Goal: Transaction & Acquisition: Purchase product/service

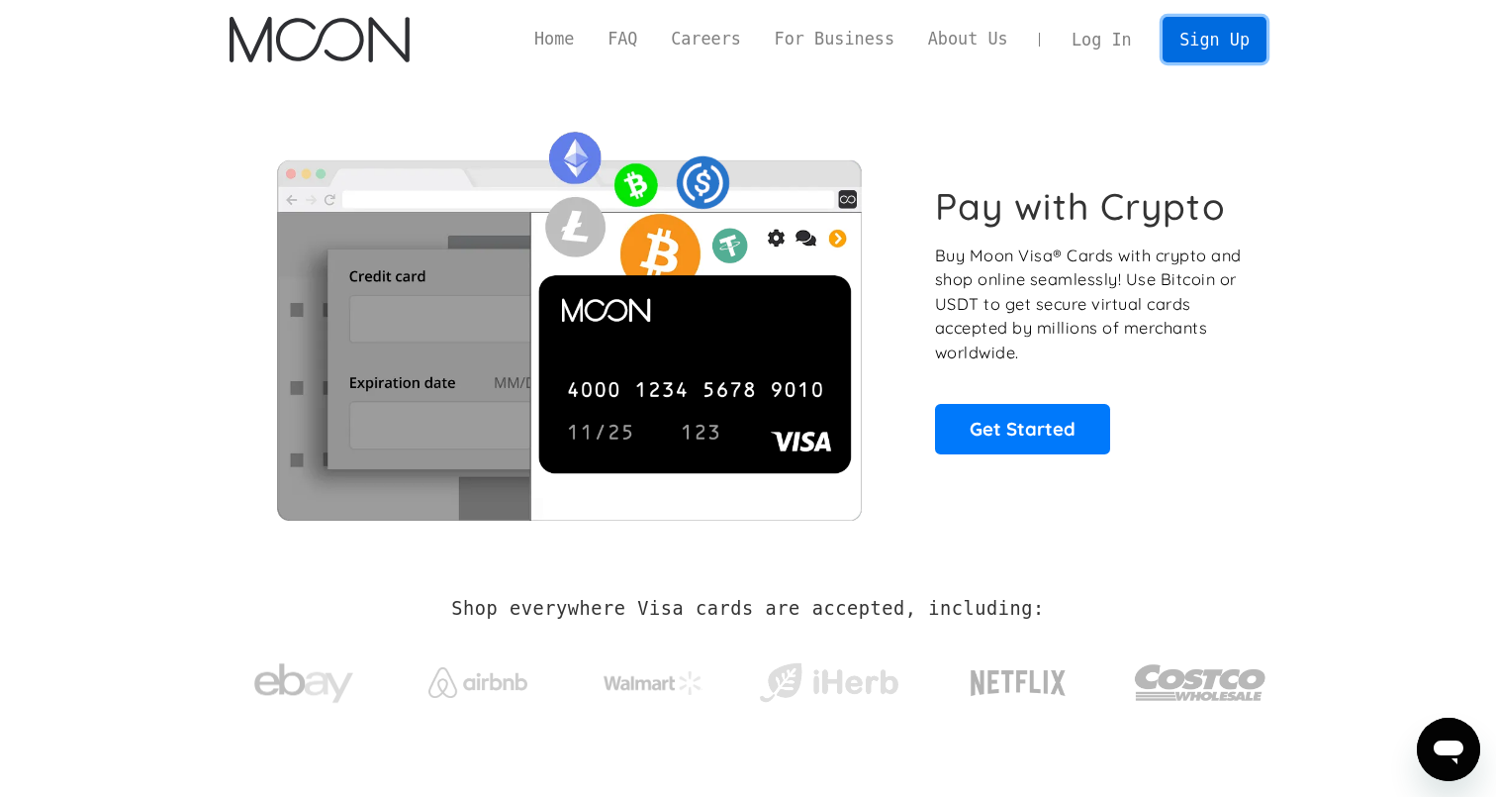
click at [1184, 34] on link "Sign Up" at bounding box center [1214, 39] width 103 height 45
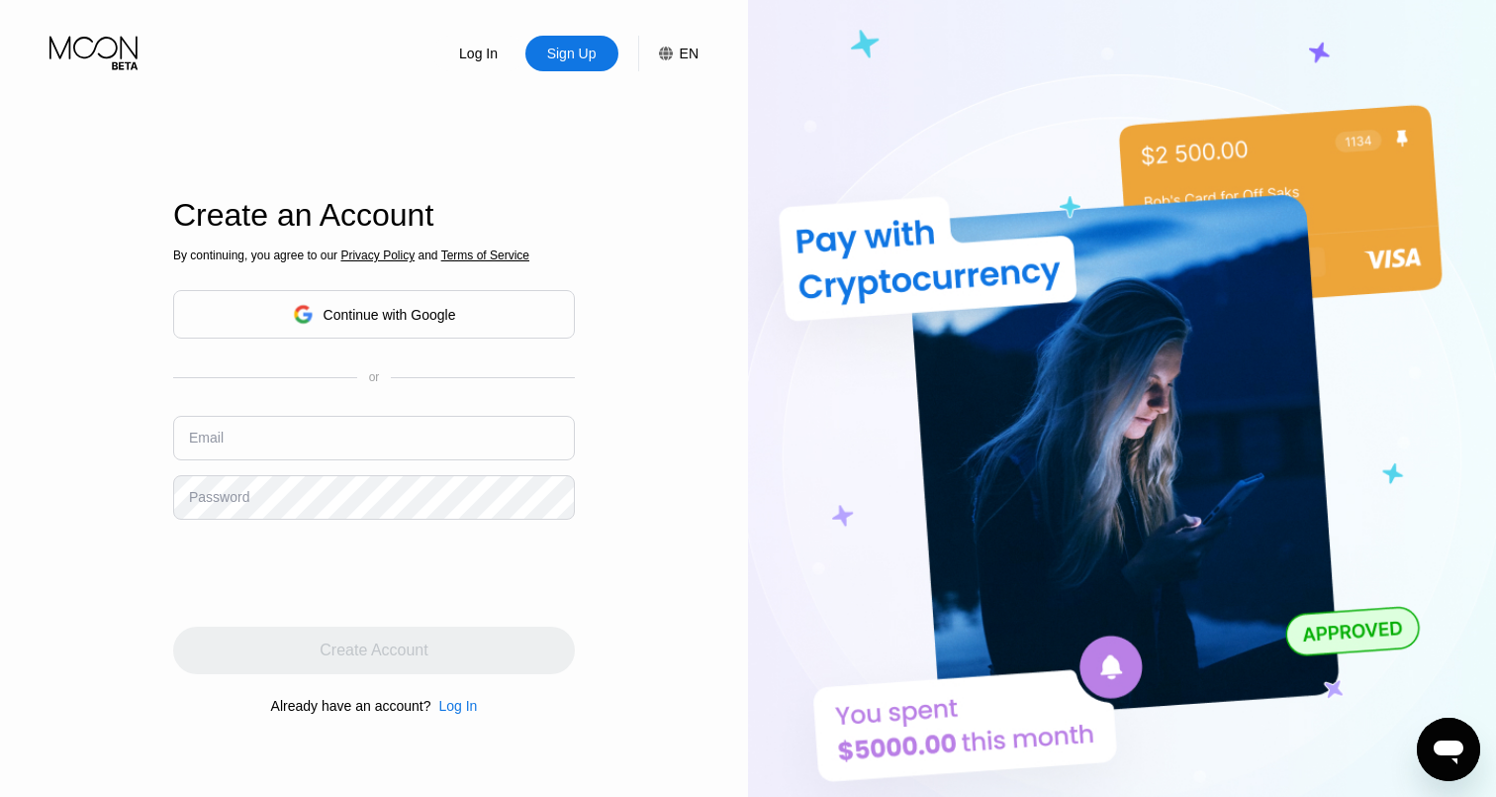
click at [528, 315] on div "Continue with Google" at bounding box center [374, 314] width 402 height 48
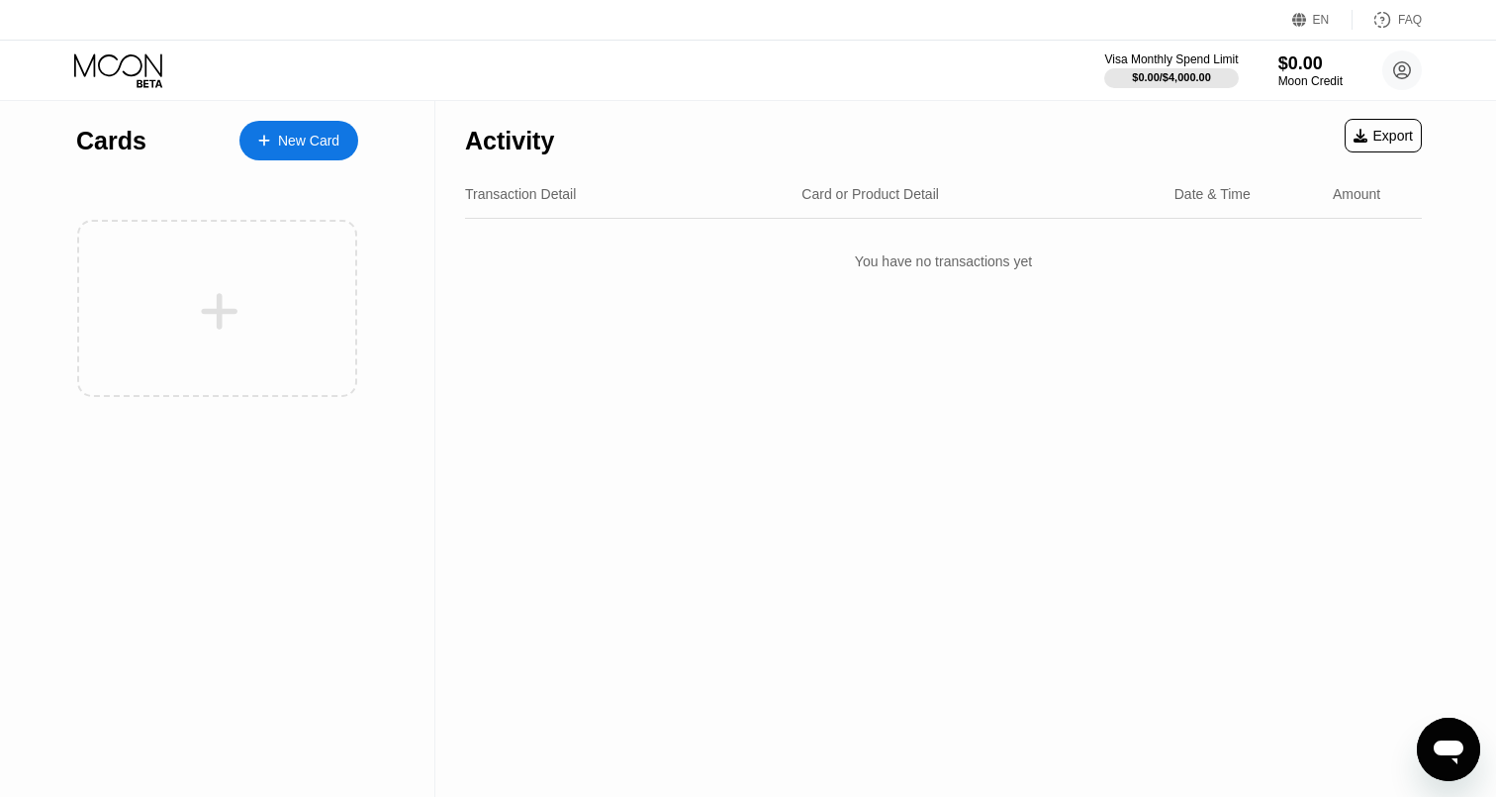
click at [343, 138] on div "New Card" at bounding box center [298, 141] width 119 height 40
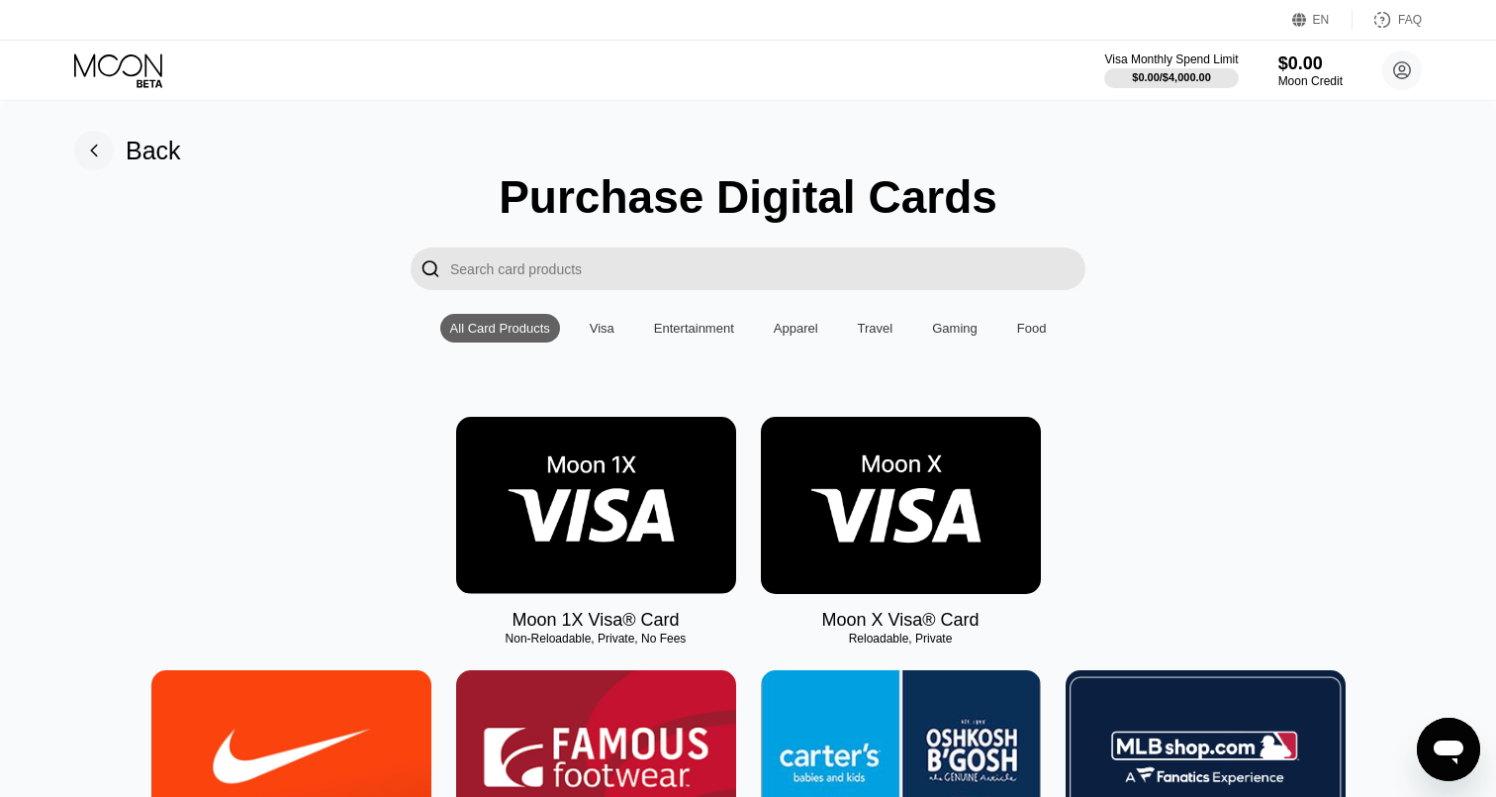
click at [871, 512] on img at bounding box center [901, 505] width 280 height 177
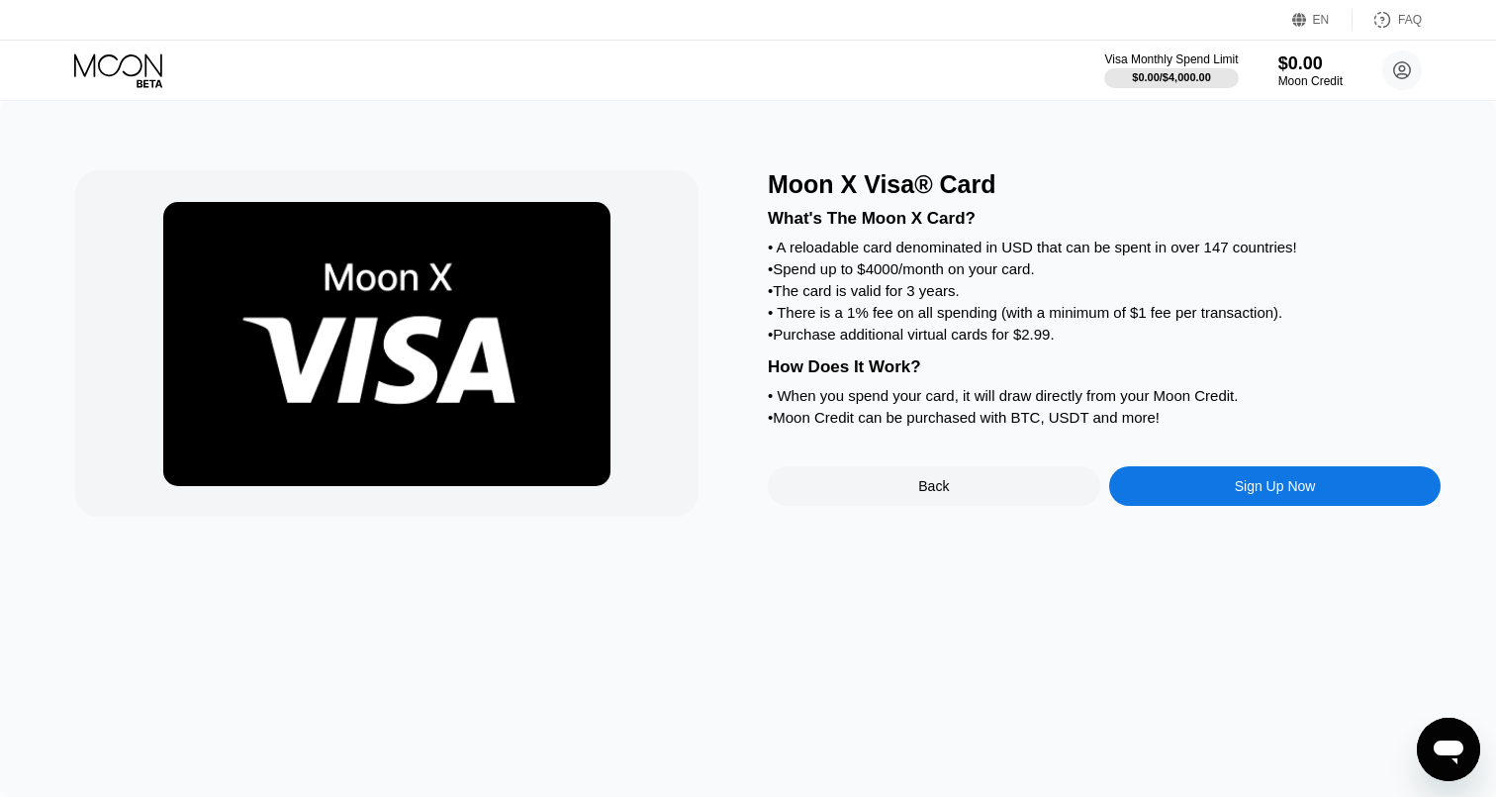
click at [1151, 506] on div "Sign Up Now" at bounding box center [1275, 486] width 333 height 40
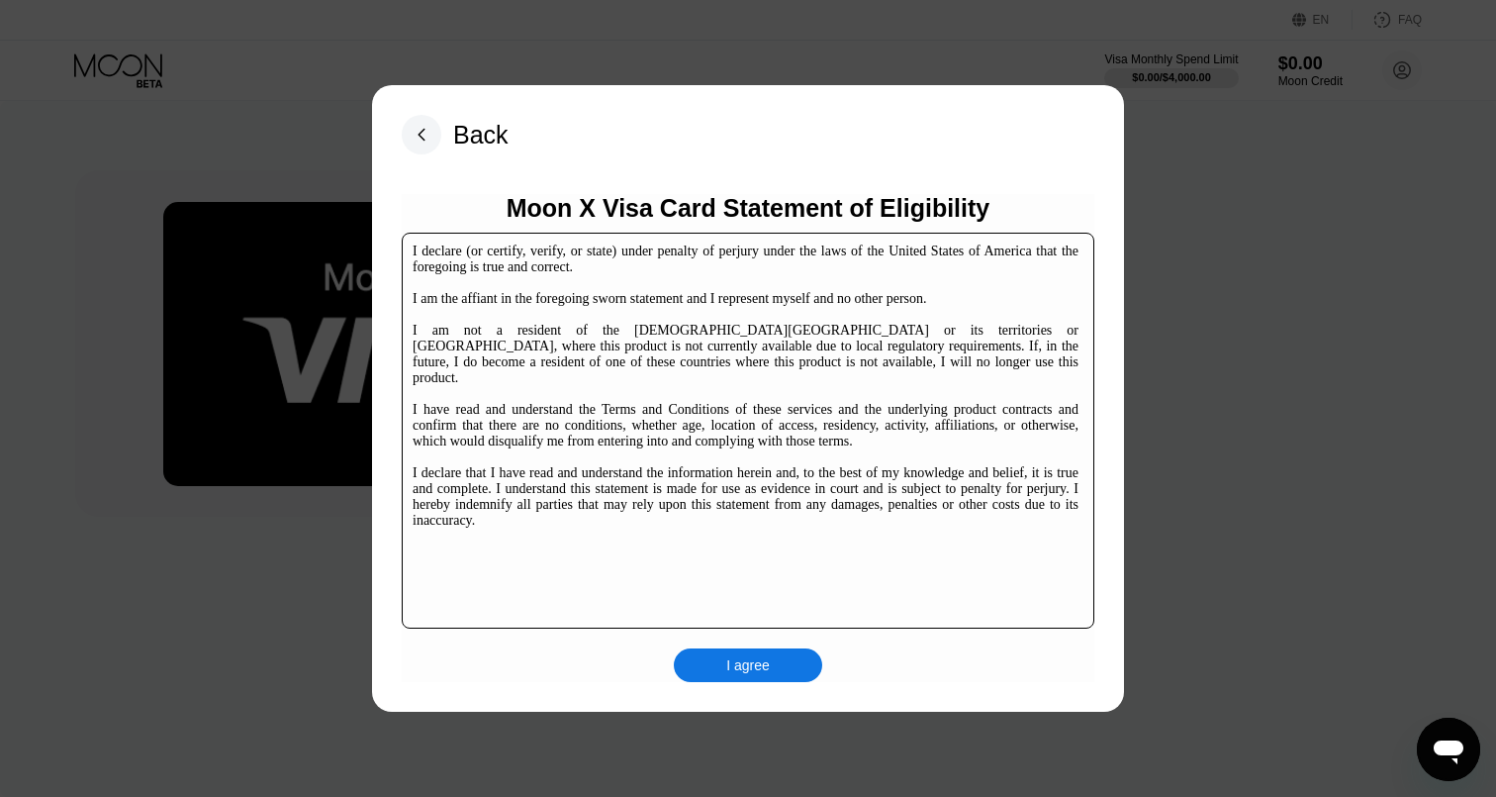
click at [767, 667] on div "I agree" at bounding box center [748, 665] width 44 height 18
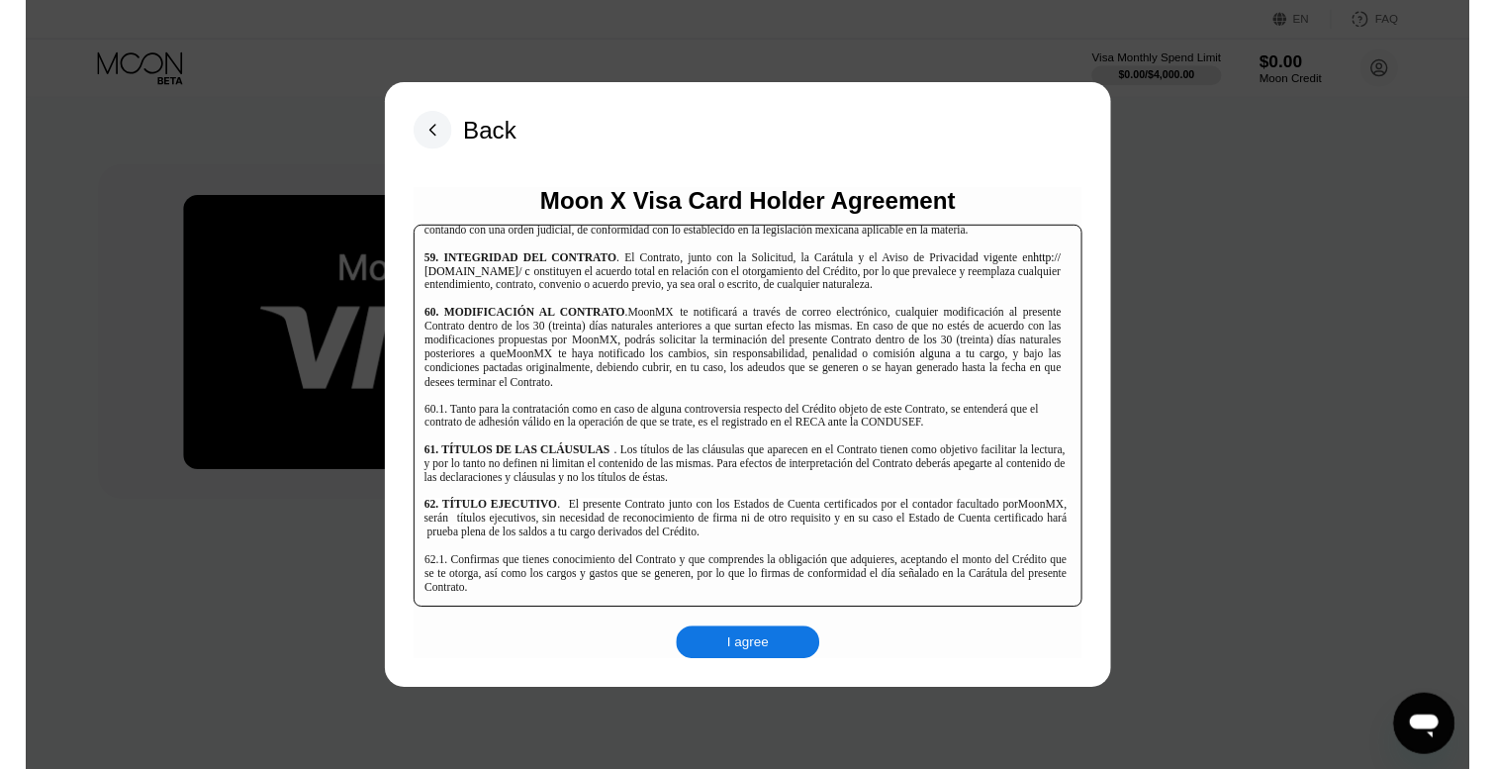
scroll to position [13594, 0]
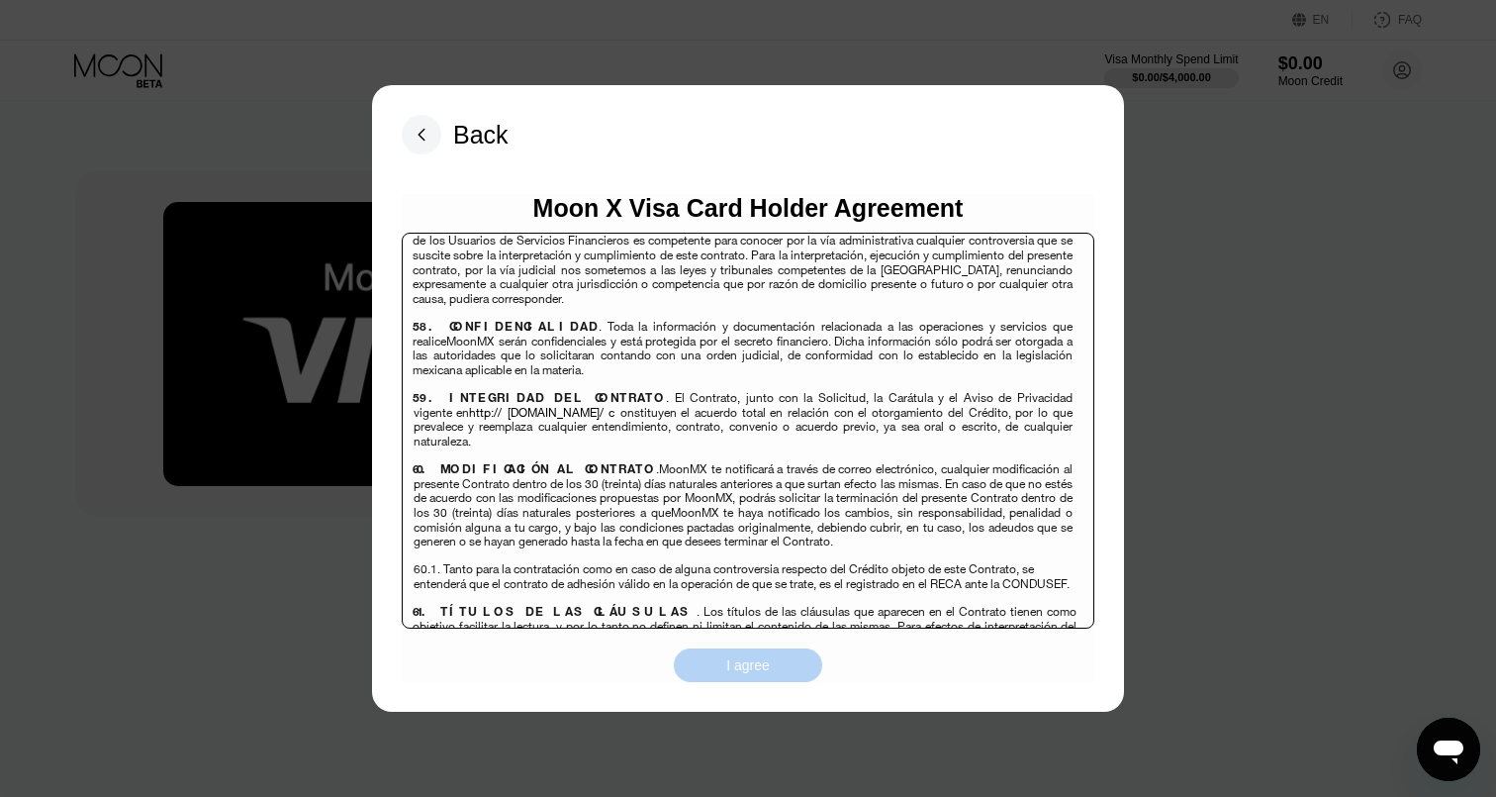
click at [729, 665] on div "I agree" at bounding box center [748, 665] width 44 height 18
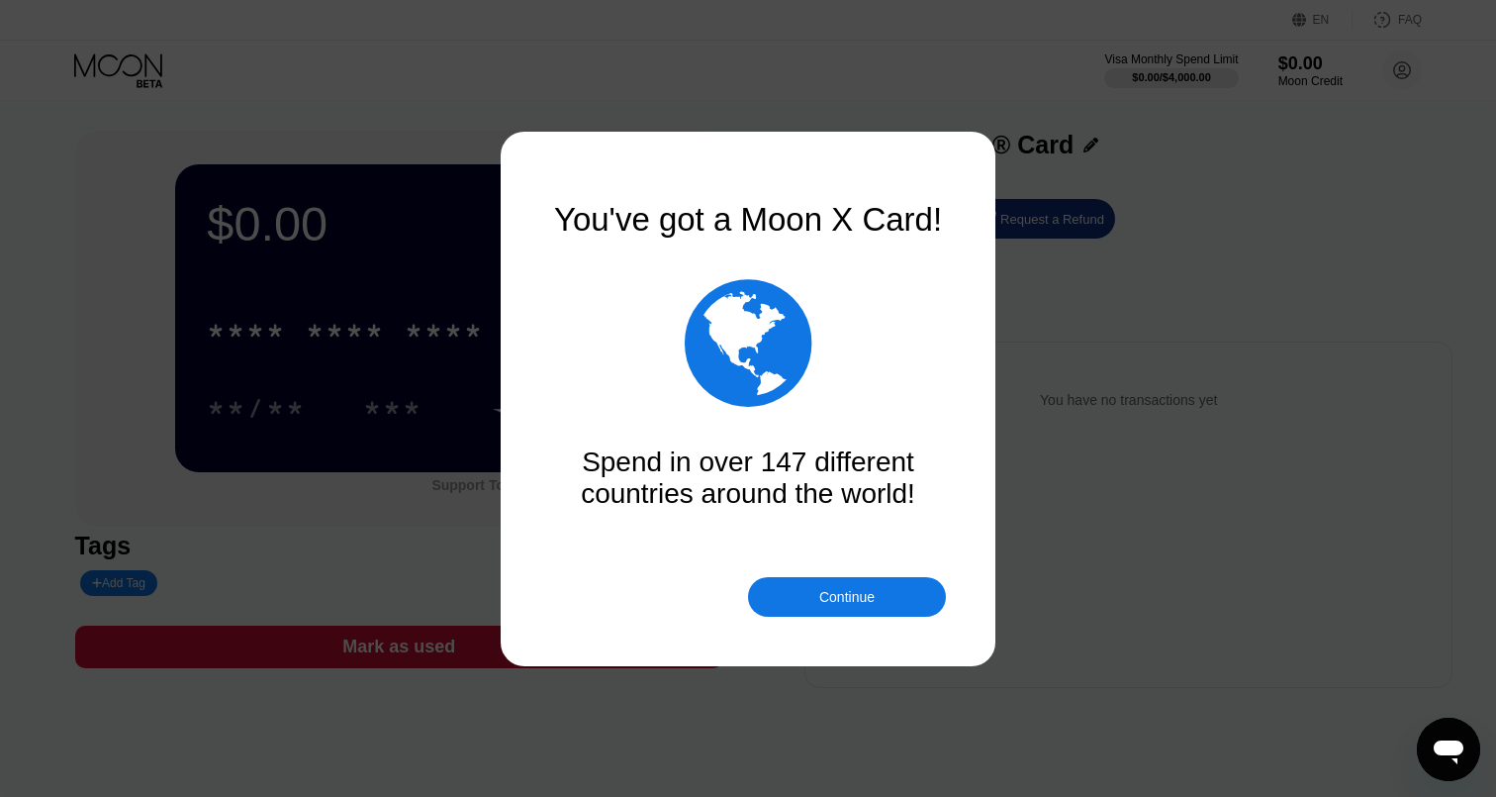
click at [819, 601] on div "Continue" at bounding box center [846, 597] width 55 height 16
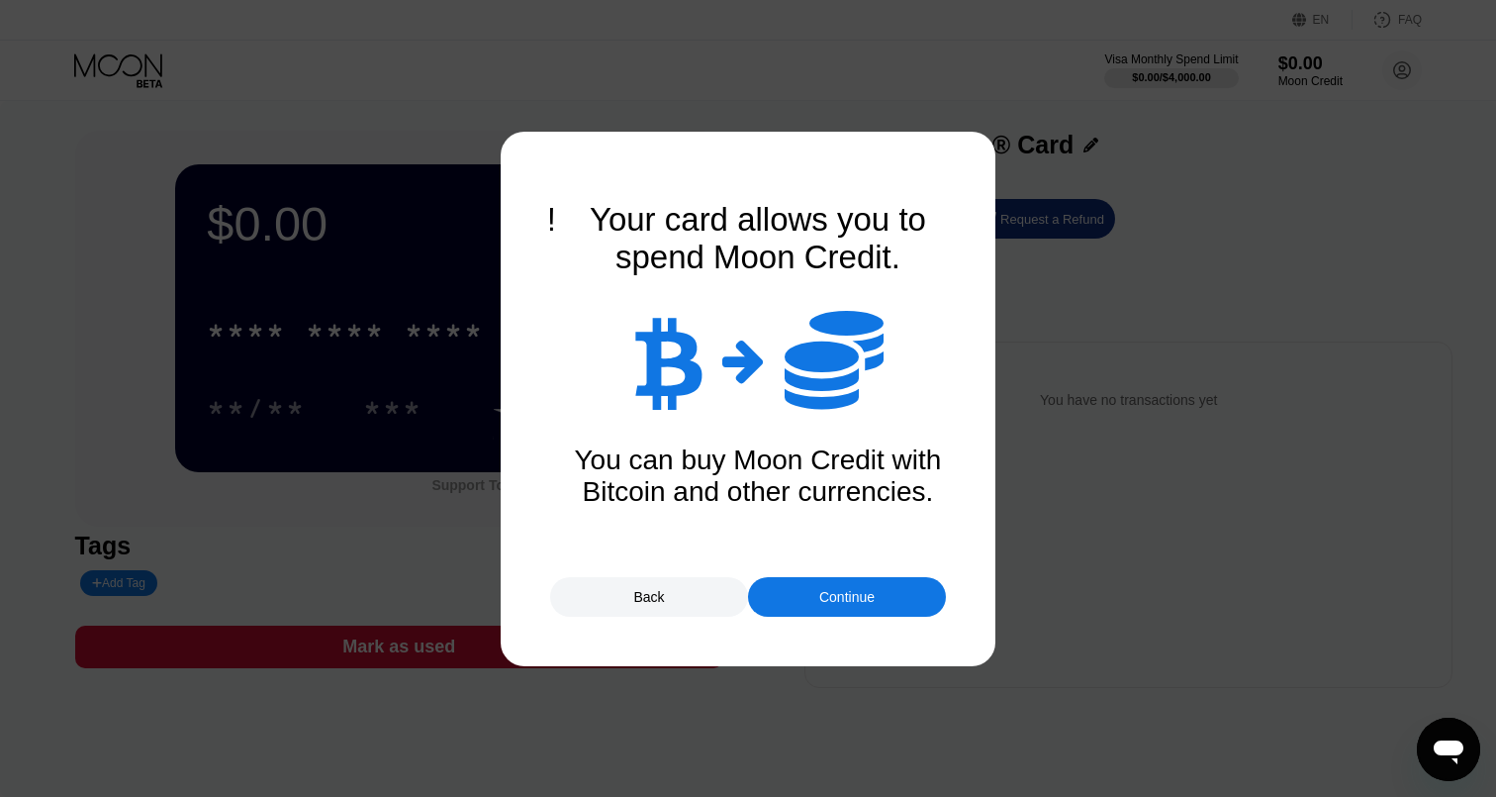
click at [819, 601] on div "Continue" at bounding box center [846, 597] width 55 height 16
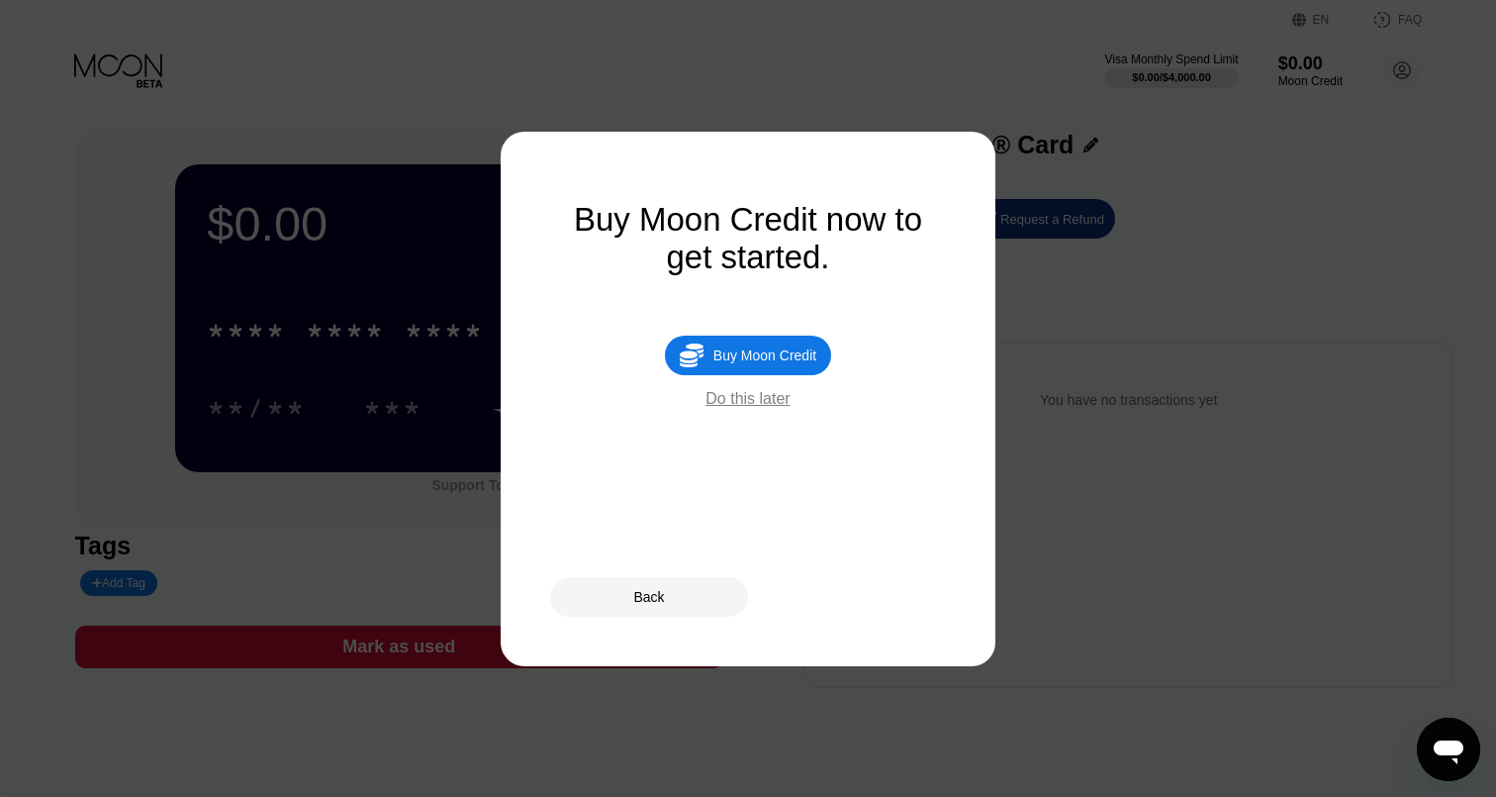
click at [788, 375] on div " Buy Moon Credit" at bounding box center [748, 355] width 166 height 40
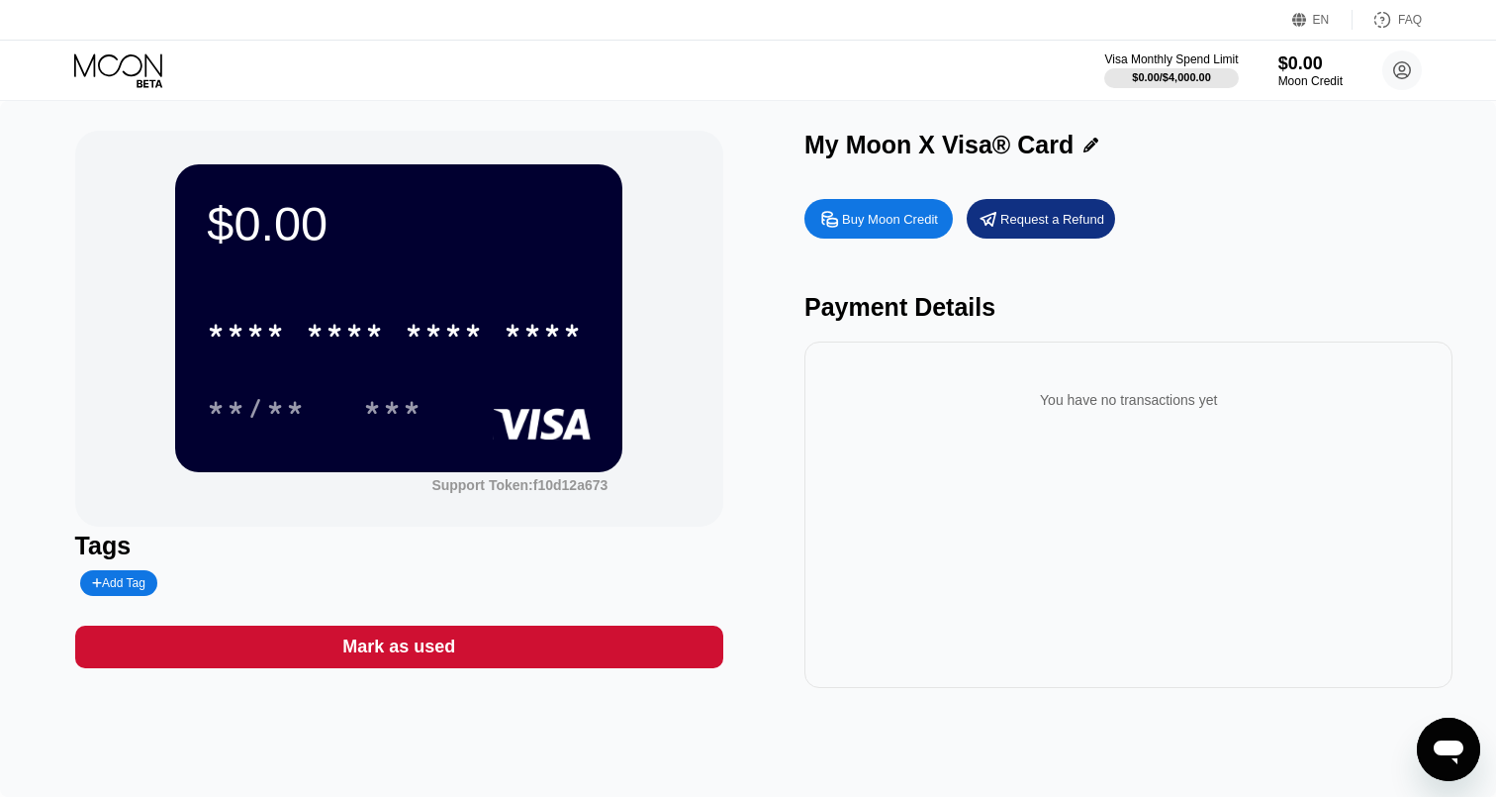
type input "0"
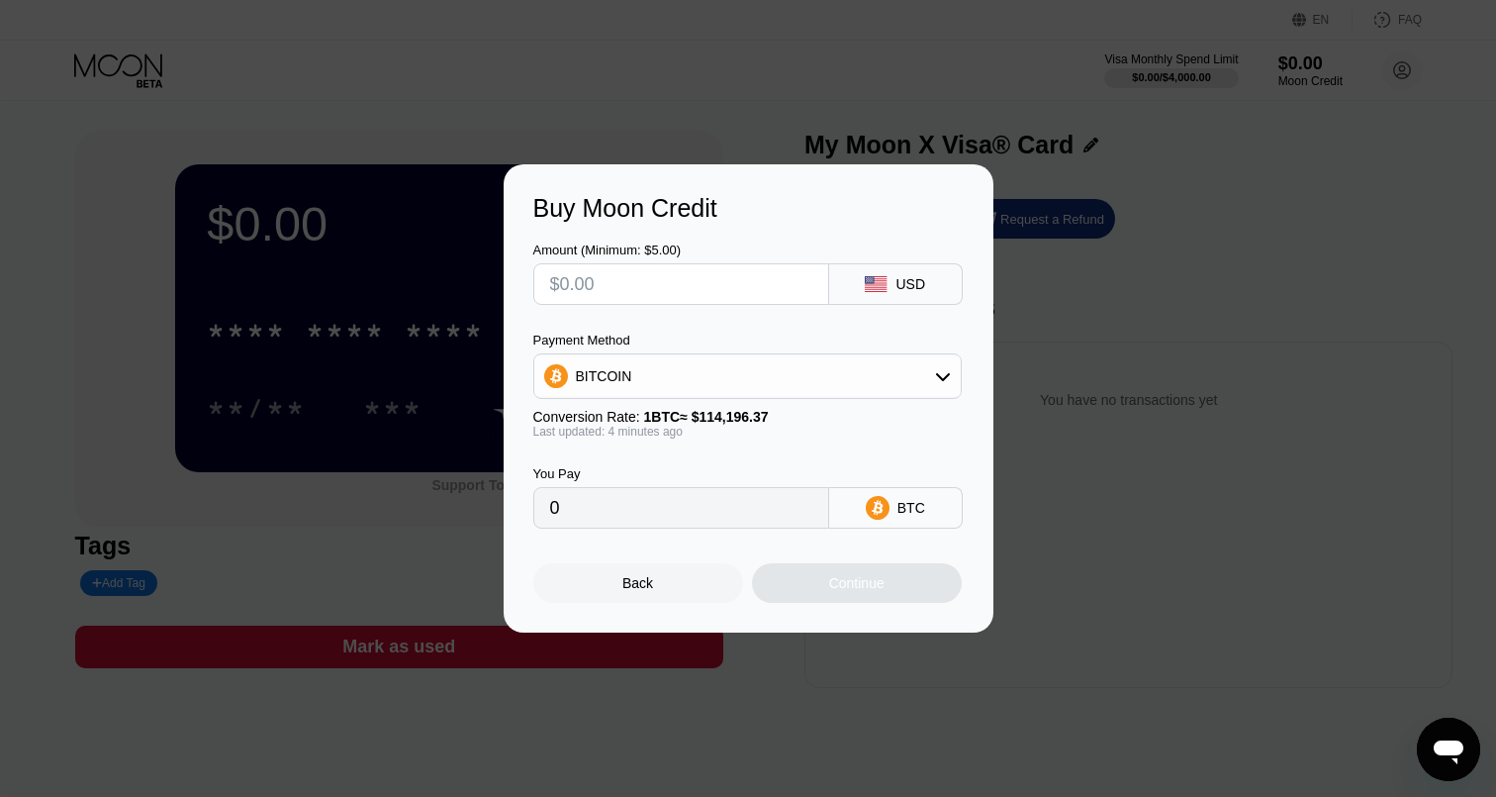
click at [677, 283] on input "text" at bounding box center [681, 284] width 262 height 40
type input "$1"
type input "0.00000876"
type input "$10"
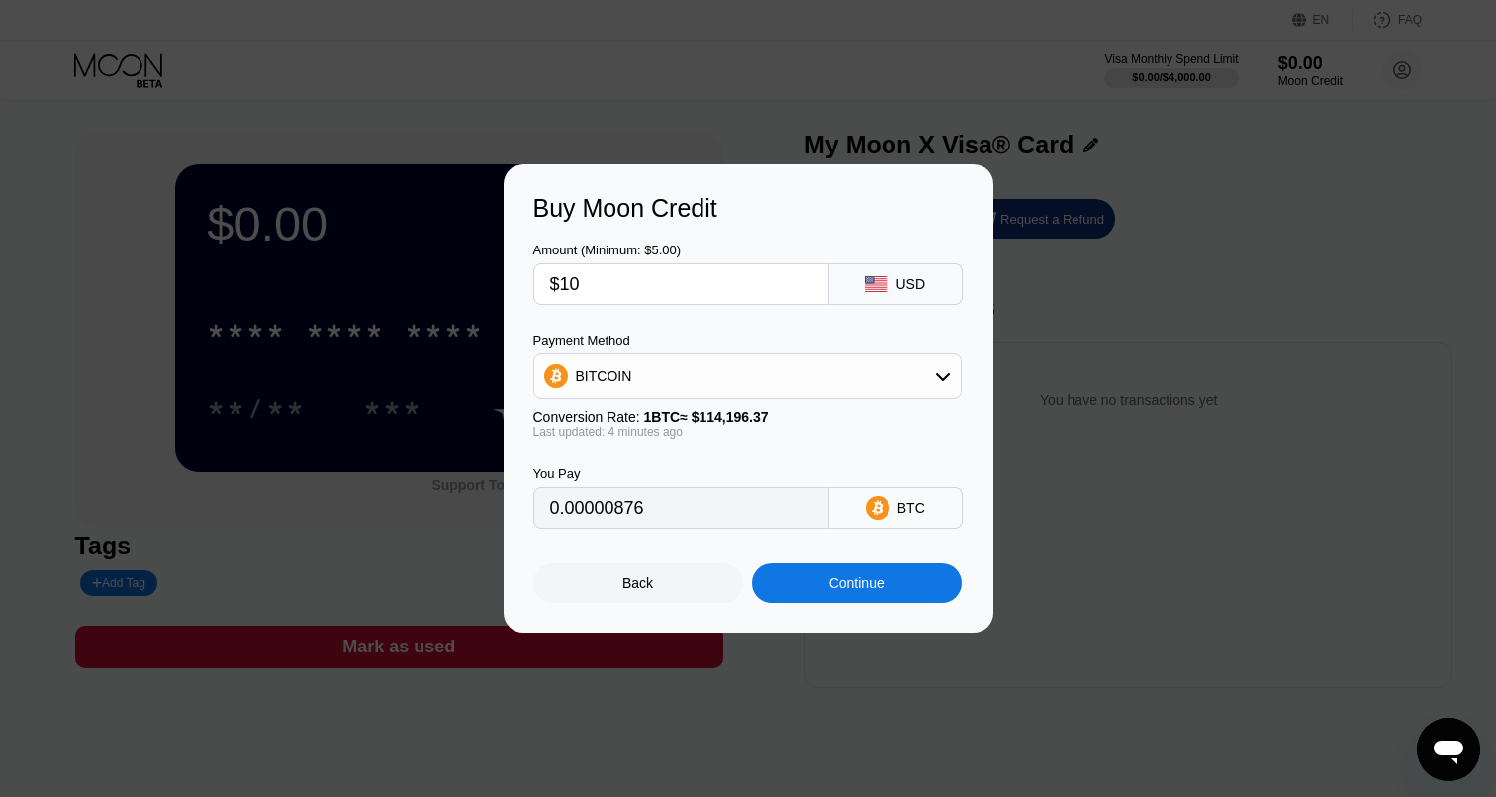
type input "0.00008758"
type input "$100"
type input "0.00087580"
type input "$100"
click at [714, 415] on span "1 BTC ≈ $114,196.37" at bounding box center [706, 417] width 125 height 16
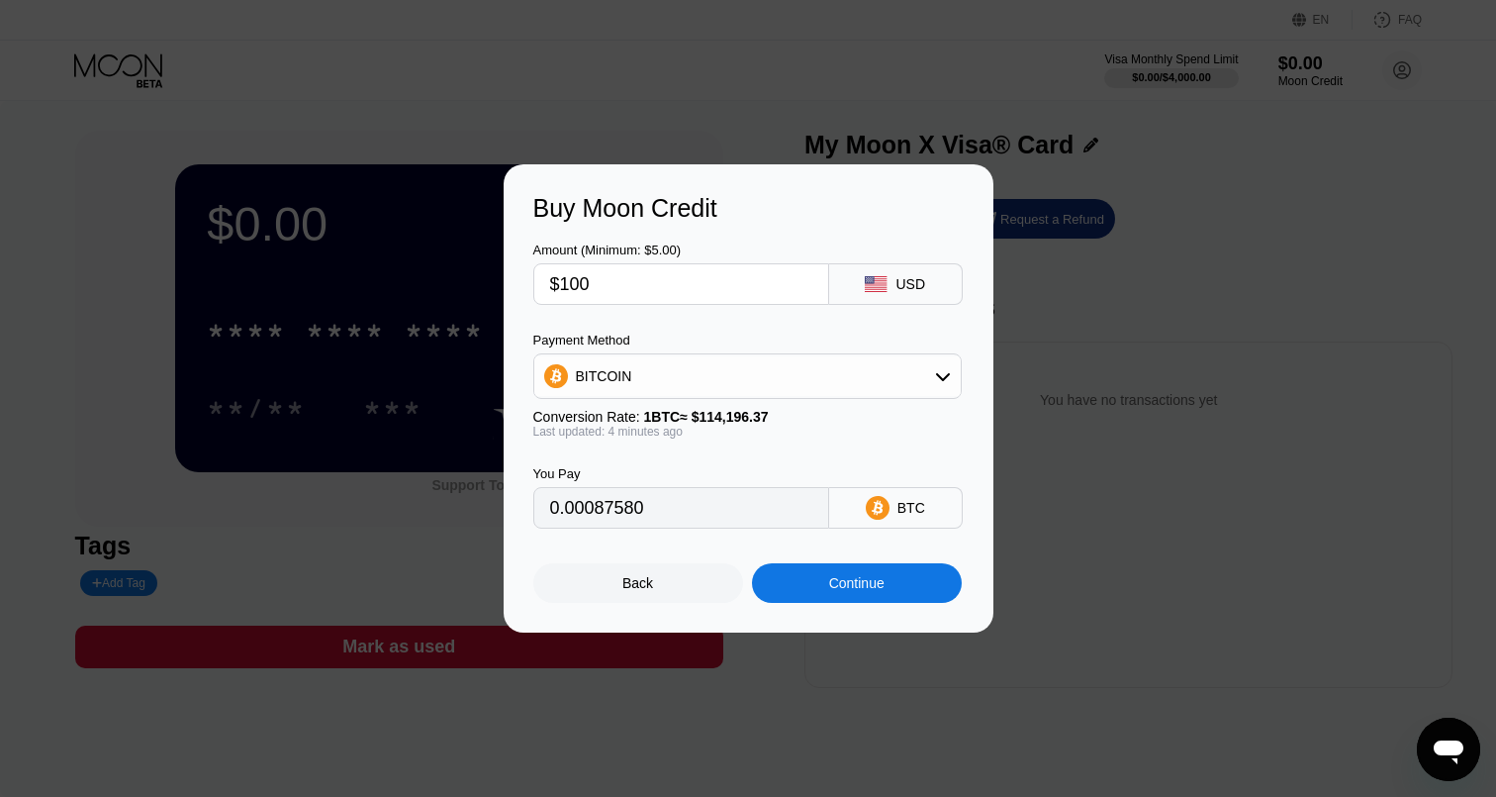
click at [726, 381] on div "BITCOIN" at bounding box center [747, 376] width 427 height 40
click at [715, 463] on div "USDT on TRON" at bounding box center [747, 474] width 417 height 40
type input "101.01"
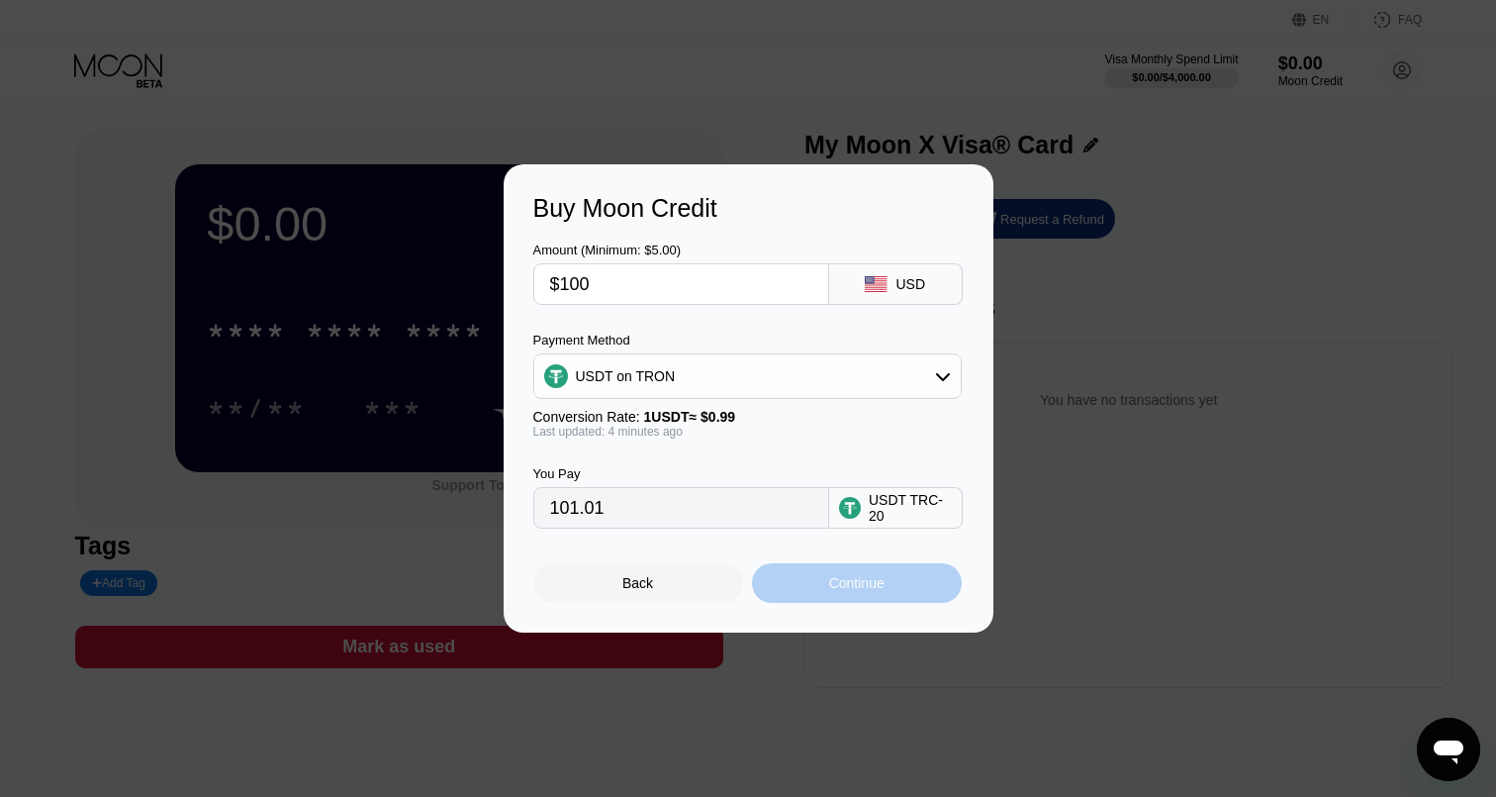
click at [783, 583] on div "Continue" at bounding box center [857, 583] width 210 height 40
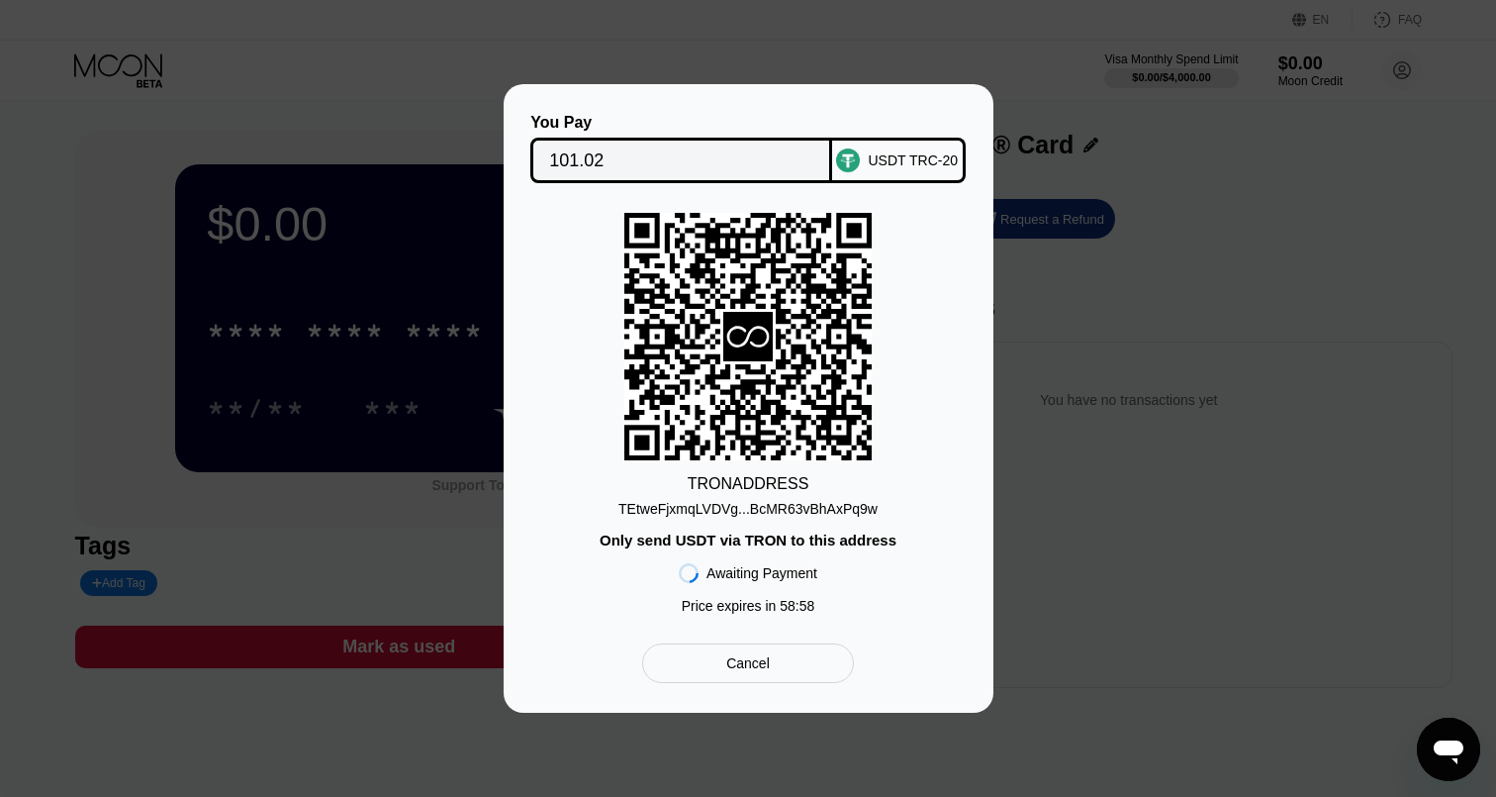
click at [714, 161] on input "101.02" at bounding box center [681, 161] width 264 height 40
click at [760, 496] on div "TEtweFjxmqLVDVg...BcMR63vBhAxPq9w" at bounding box center [748, 505] width 259 height 24
click at [721, 154] on input "101.02" at bounding box center [681, 161] width 264 height 40
click at [792, 152] on input "101.02" at bounding box center [681, 161] width 264 height 40
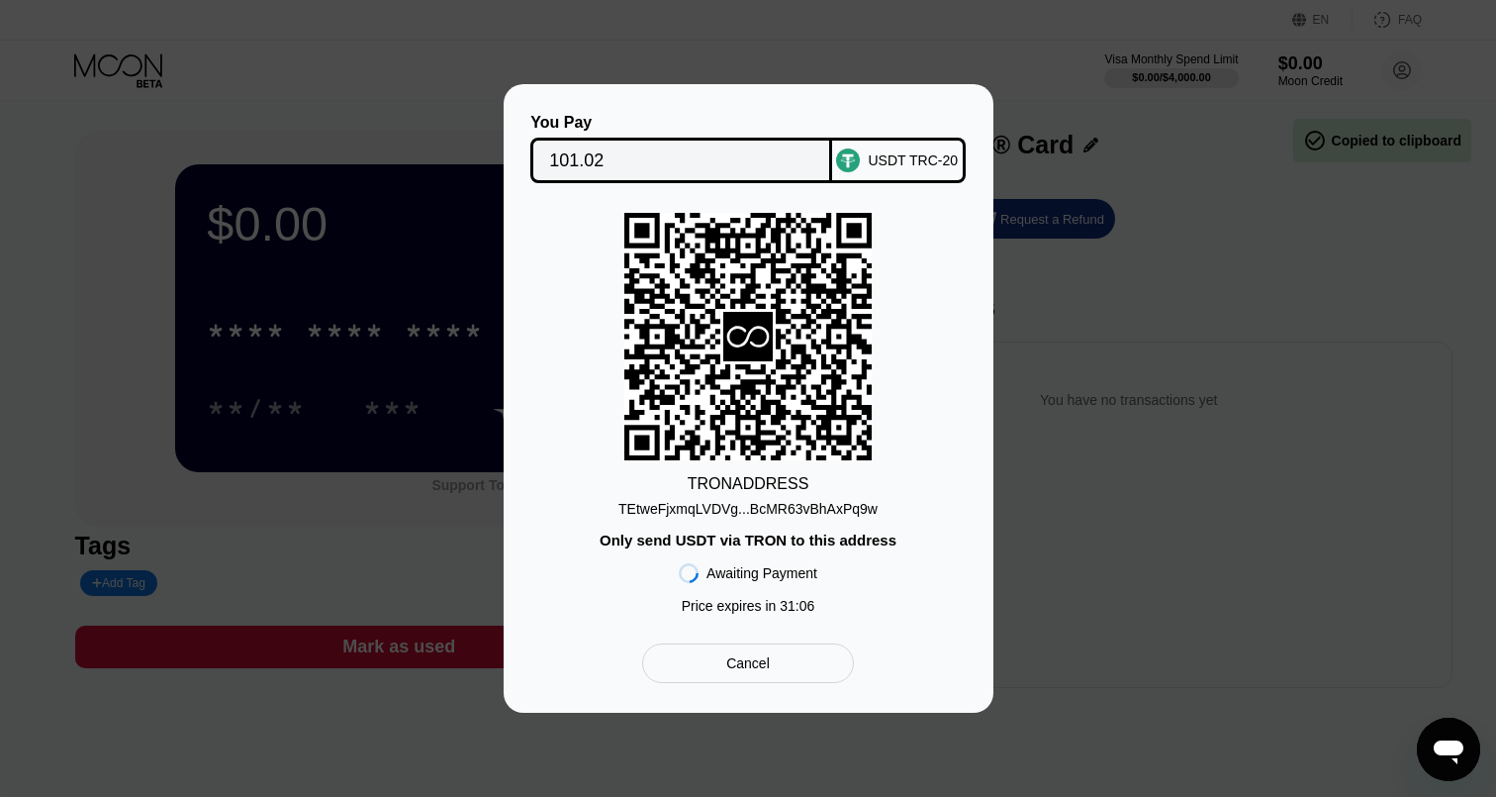
click at [742, 157] on input "101.02" at bounding box center [681, 161] width 264 height 40
click at [793, 510] on div "TEtweFjxmqLVDVg...BcMR63vBhAxPq9w" at bounding box center [748, 509] width 259 height 16
click at [864, 510] on div "TEtweFjxmqLVDVg...BcMR63vBhAxPq9w" at bounding box center [748, 509] width 259 height 16
click at [787, 169] on input "101.02" at bounding box center [681, 161] width 264 height 40
click at [805, 502] on div "TEtweFjxmqLVDVg...BcMR63vBhAxPq9w" at bounding box center [748, 509] width 259 height 16
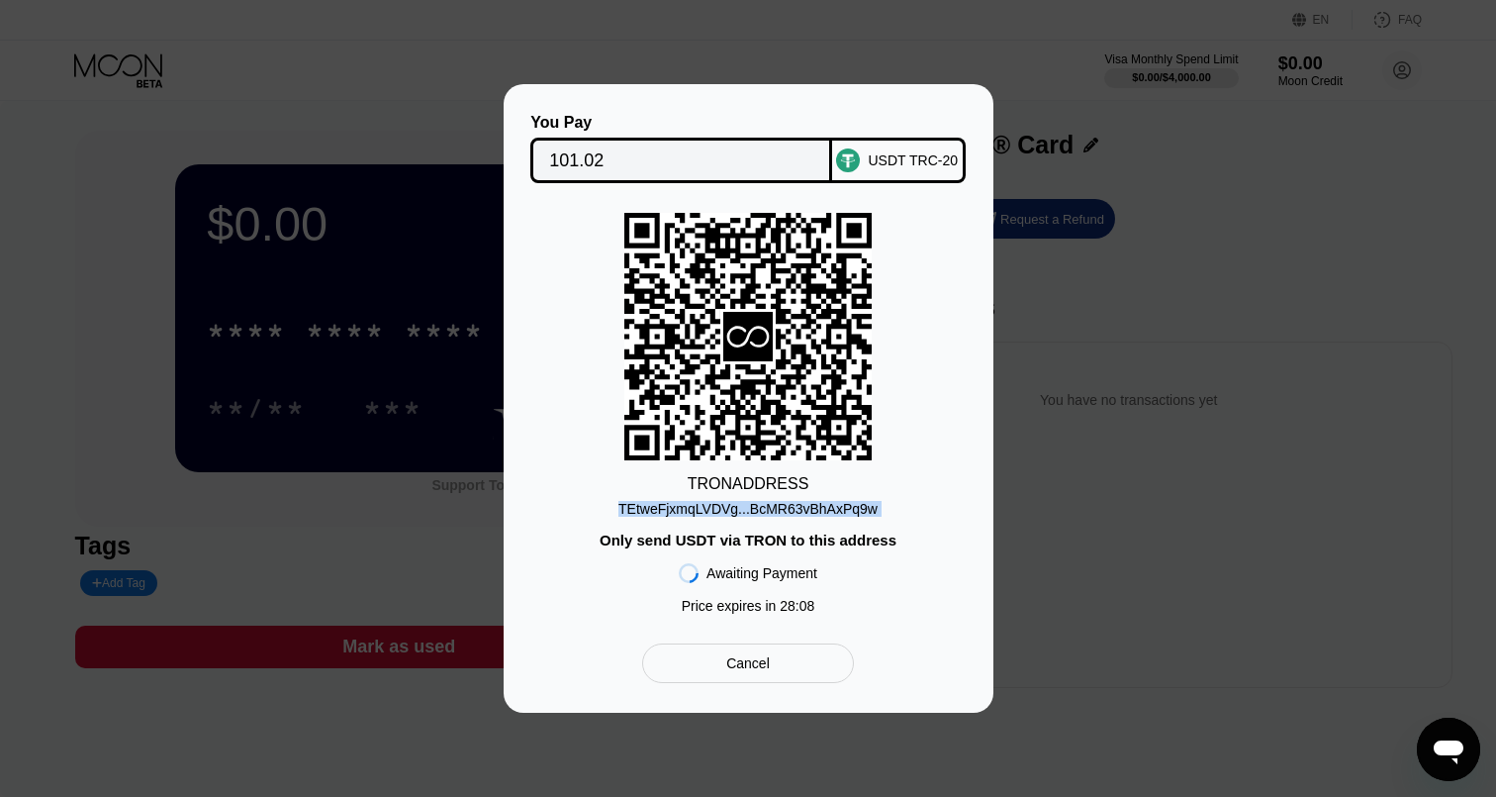
click at [1003, 180] on div "You Pay 101.02 USDT TRC-20 TRON ADDRESS TEtweFjxmqLVDVg...BcMR63vBhAxPq9w Only …" at bounding box center [748, 398] width 1496 height 628
click at [1002, 178] on div "You Pay 101.02 USDT TRC-20 TRON ADDRESS TEtweFjxmqLVDVg...BcMR63vBhAxPq9w Only …" at bounding box center [748, 398] width 1496 height 628
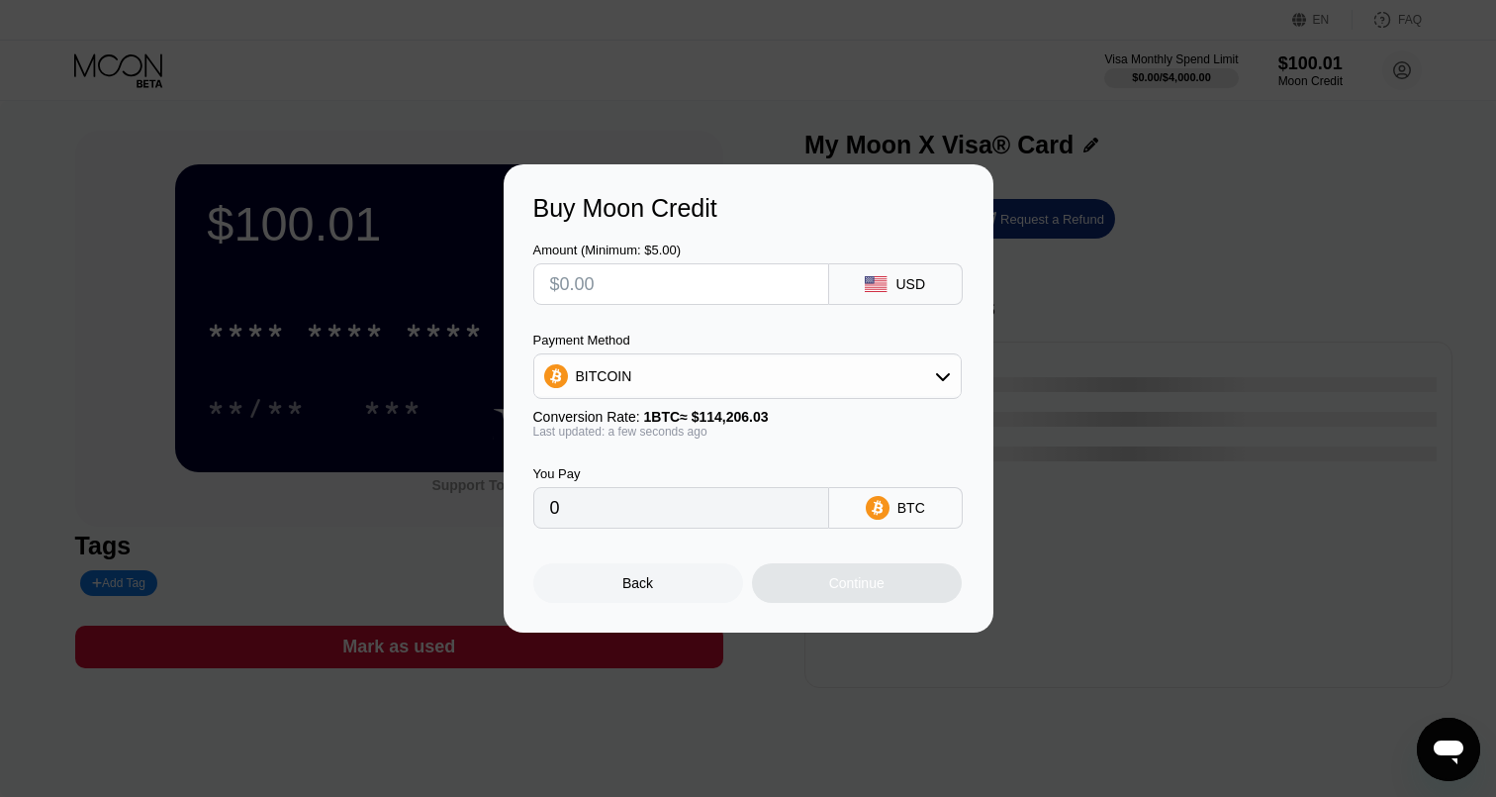
click at [370, 135] on div at bounding box center [748, 398] width 1496 height 797
click at [618, 595] on div "Back" at bounding box center [638, 583] width 210 height 40
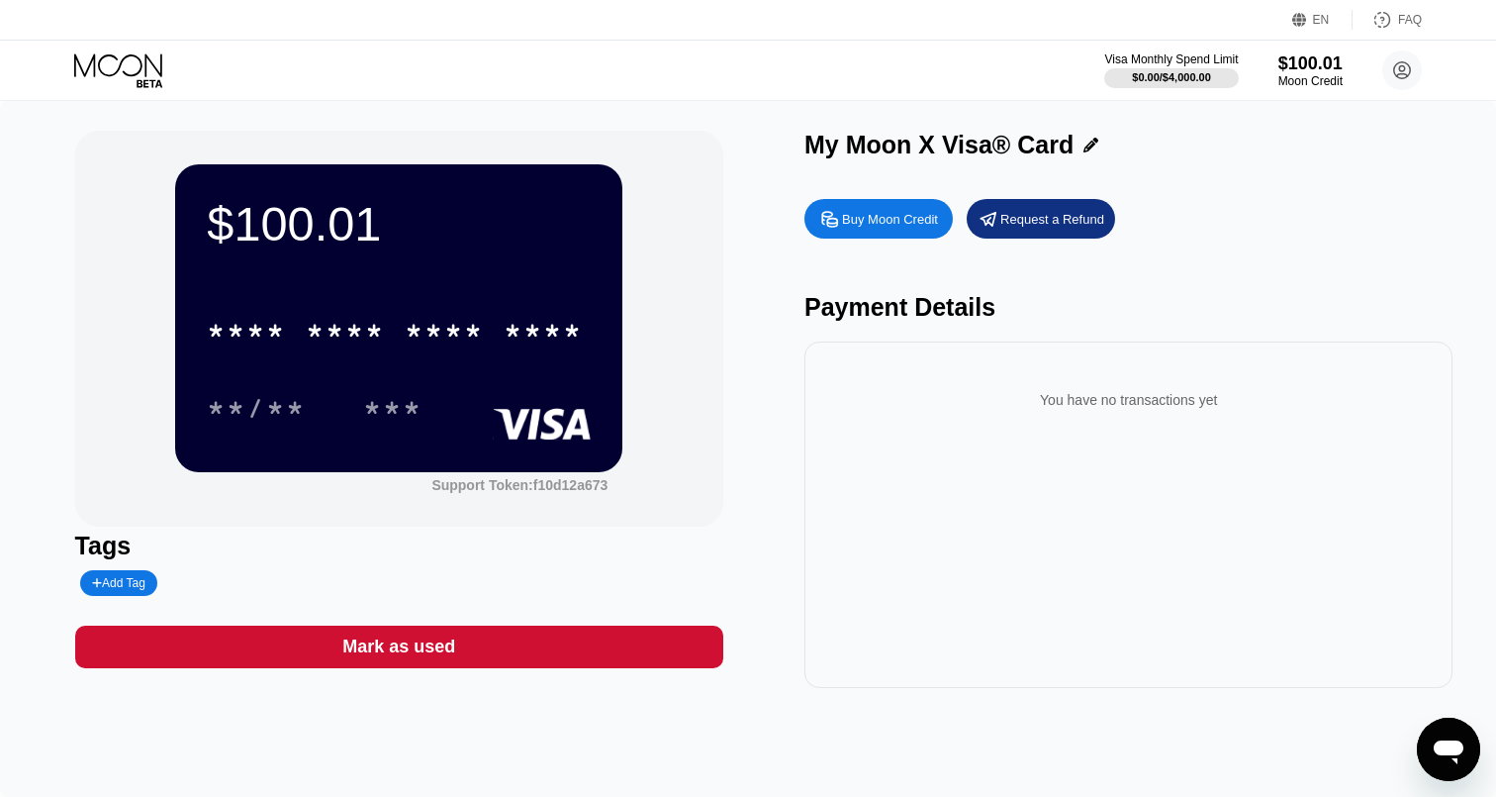
click at [526, 399] on div "**/** ***" at bounding box center [399, 407] width 384 height 49
click at [529, 355] on div "* * * * * * * * * * * * ****" at bounding box center [395, 330] width 400 height 49
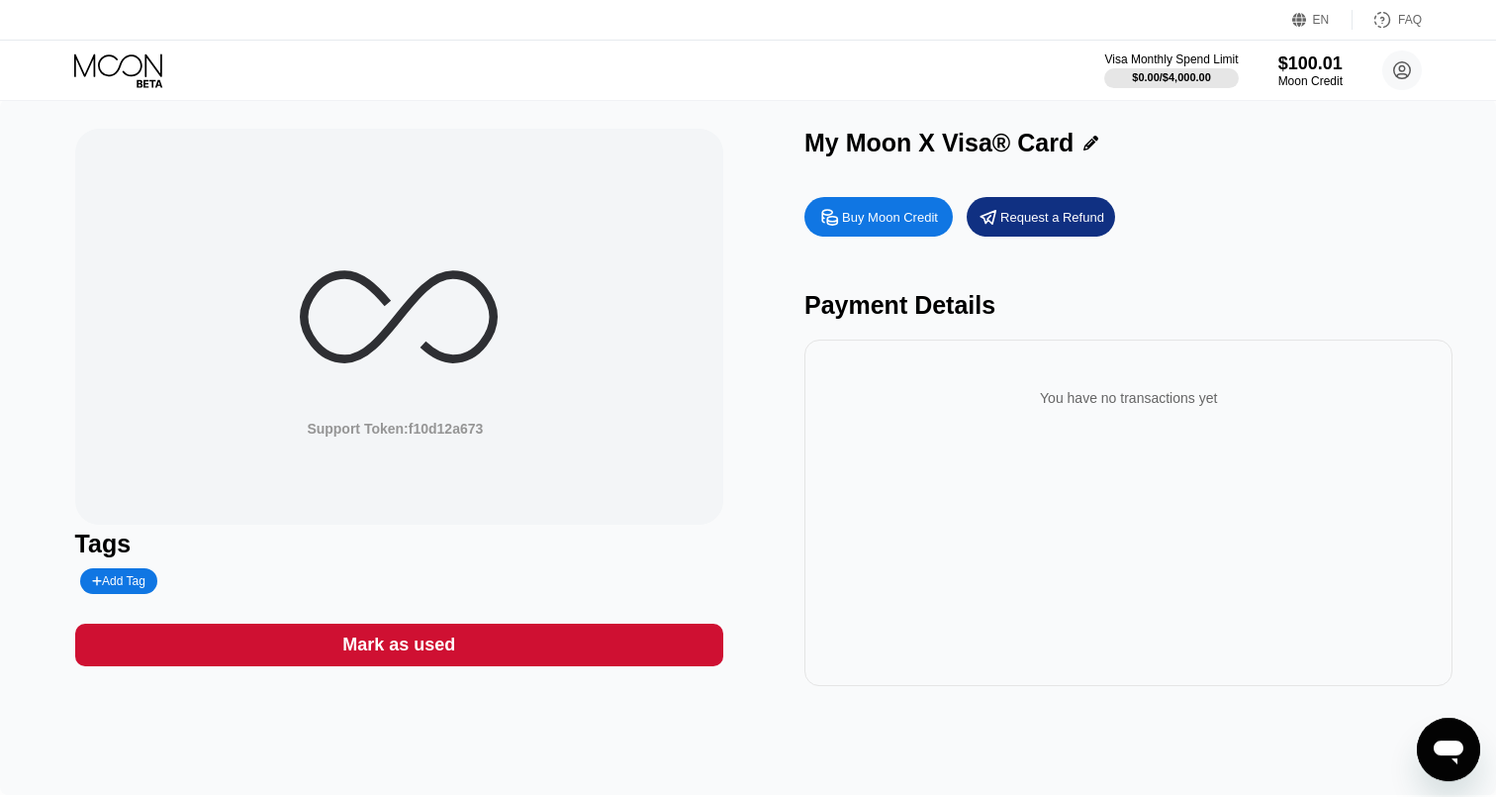
scroll to position [4, 0]
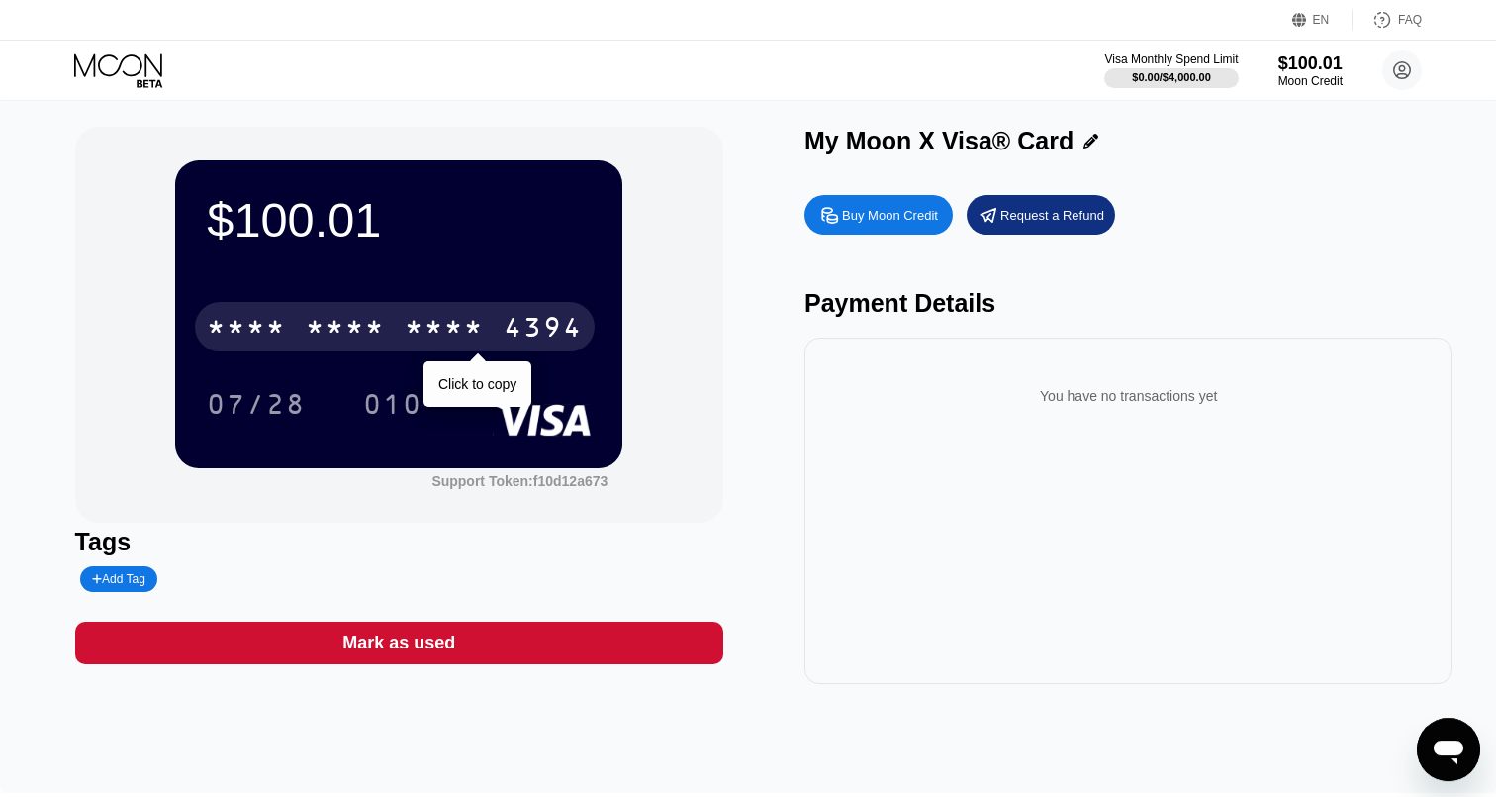
click at [430, 258] on div "$100.01 * * * * * * * * * * * * 4394 Click to copy 07/28 010" at bounding box center [398, 313] width 447 height 307
click at [421, 348] on div "* * * * * * * * * * * * 4394" at bounding box center [395, 326] width 400 height 49
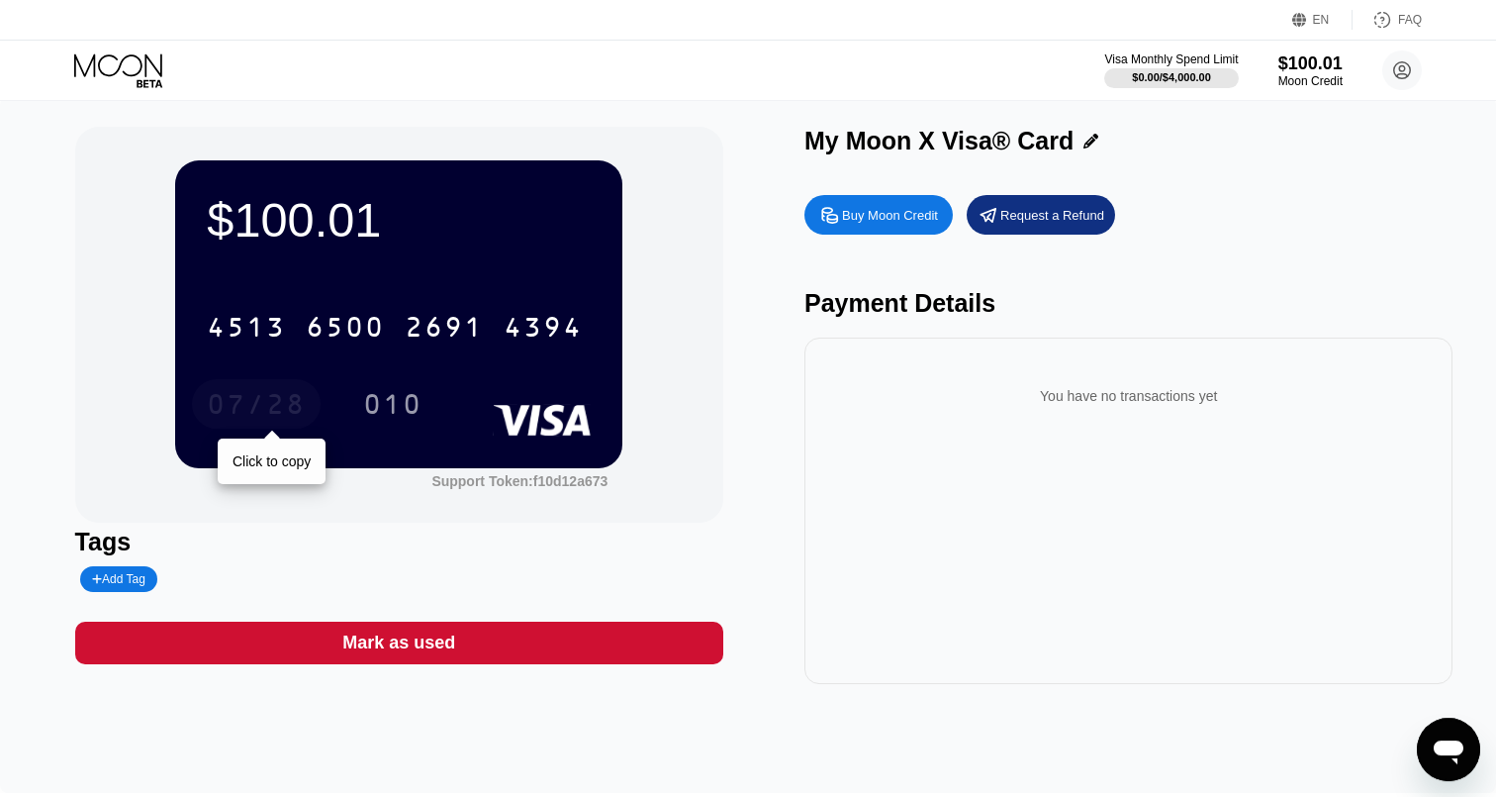
click at [294, 410] on div "07/28" at bounding box center [256, 407] width 99 height 32
